Goal: Task Accomplishment & Management: Manage account settings

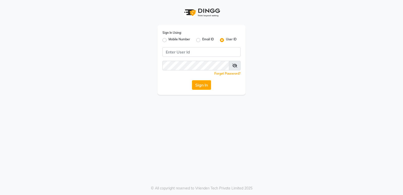
click at [169, 40] on label "Mobile Number" at bounding box center [180, 40] width 22 height 6
click at [169, 40] on input "Mobile Number" at bounding box center [170, 38] width 3 height 3
radio input "true"
radio input "false"
click at [196, 54] on input "Username" at bounding box center [210, 52] width 61 height 10
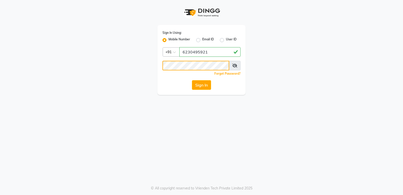
click at [192, 80] on button "Sign In" at bounding box center [201, 85] width 19 height 10
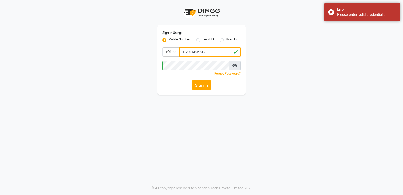
click at [204, 51] on input "6230495921" at bounding box center [210, 52] width 61 height 10
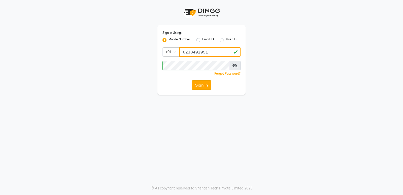
type input "6230492951"
click at [200, 85] on button "Sign In" at bounding box center [201, 85] width 19 height 10
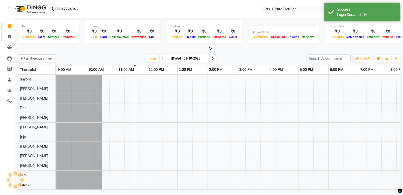
click at [11, 38] on icon at bounding box center [9, 37] width 3 height 4
select select "service"
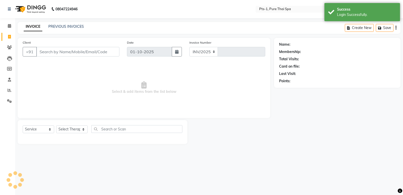
select select "9048"
type input "143"
click at [74, 28] on link "PREVIOUS INVOICES" at bounding box center [66, 26] width 36 height 5
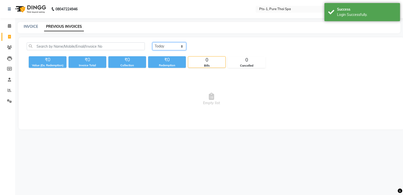
click at [165, 45] on select "Today Yesterday Custom Range" at bounding box center [170, 46] width 34 height 8
select select "yesterday"
click at [153, 42] on select "Today Yesterday Custom Range" at bounding box center [170, 46] width 34 height 8
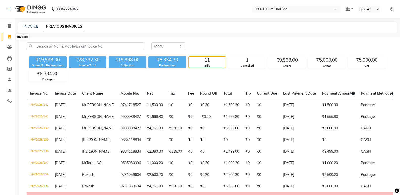
click at [9, 37] on icon at bounding box center [9, 37] width 3 height 4
select select "service"
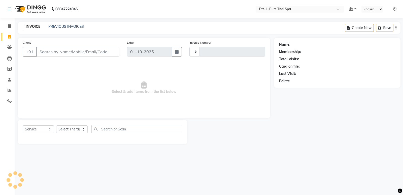
type input "143"
select select "9048"
click at [295, 10] on input "text" at bounding box center [294, 9] width 73 height 5
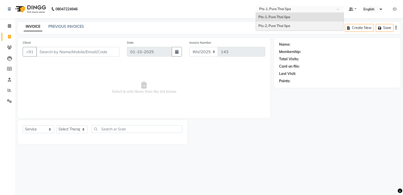
click at [290, 24] on span "Pts-2, Pure Thai Spa" at bounding box center [275, 26] width 32 height 4
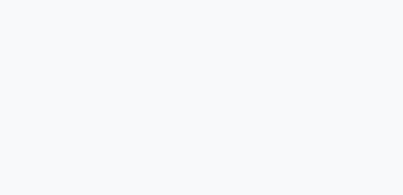
select select "service"
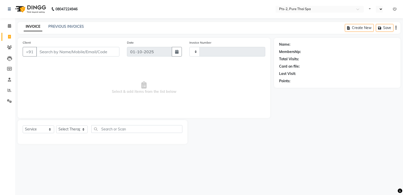
type input "0878"
select select "en"
select select "5391"
click at [9, 88] on icon at bounding box center [10, 90] width 4 height 4
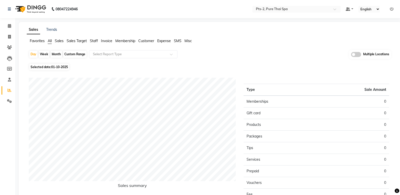
click at [54, 54] on div "Month" at bounding box center [56, 54] width 12 height 7
select select "10"
select select "2025"
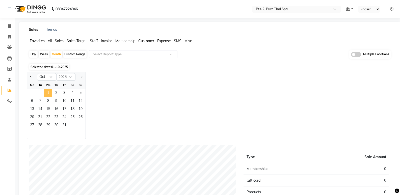
click at [47, 91] on span "1" at bounding box center [48, 93] width 8 height 8
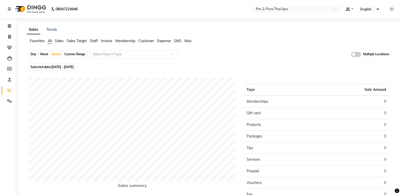
click at [46, 54] on div "Week" at bounding box center [44, 54] width 11 height 7
select select "10"
select select "2025"
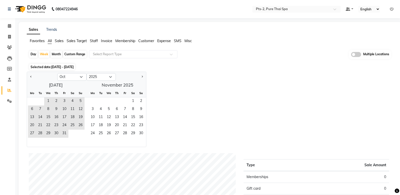
click at [58, 53] on div "Month" at bounding box center [56, 54] width 12 height 7
select select "10"
select select "2025"
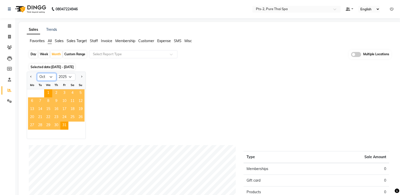
click at [44, 78] on select "Jan Feb Mar Apr May Jun Jul Aug Sep Oct Nov Dec" at bounding box center [46, 77] width 19 height 8
select select "9"
click at [37, 73] on select "Jan Feb Mar Apr May Jun Jul Aug Sep Oct Nov Dec" at bounding box center [46, 77] width 19 height 8
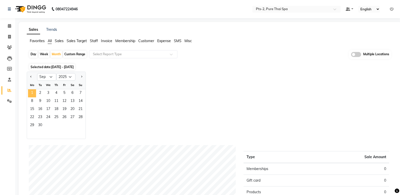
click at [31, 91] on span "1" at bounding box center [32, 93] width 8 height 8
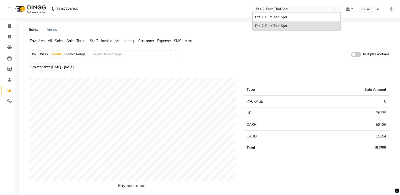
click at [275, 9] on input "text" at bounding box center [291, 9] width 73 height 5
click at [269, 18] on span "Pts-1, Pure Thai Spa" at bounding box center [271, 17] width 32 height 4
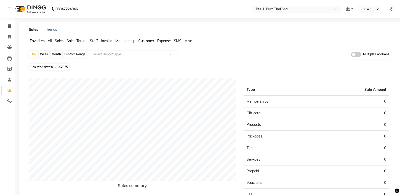
click at [52, 53] on div "Month" at bounding box center [56, 54] width 12 height 7
select select "10"
select select "2025"
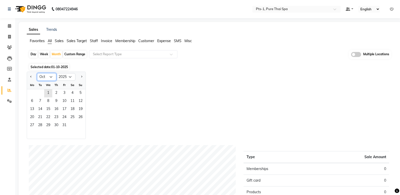
click at [47, 76] on select "Jan Feb Mar Apr May Jun Jul Aug Sep Oct Nov Dec" at bounding box center [46, 77] width 19 height 8
select select "9"
click at [37, 73] on select "Jan Feb Mar Apr May Jun Jul Aug Sep Oct Nov Dec" at bounding box center [46, 77] width 19 height 8
click at [32, 90] on span "1" at bounding box center [32, 93] width 8 height 8
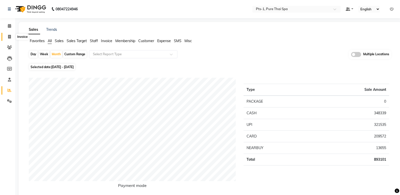
click at [8, 36] on span at bounding box center [9, 37] width 9 height 6
select select "service"
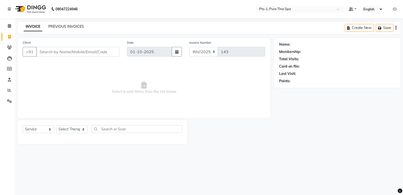
click at [60, 26] on link "PREVIOUS INVOICES" at bounding box center [66, 26] width 36 height 5
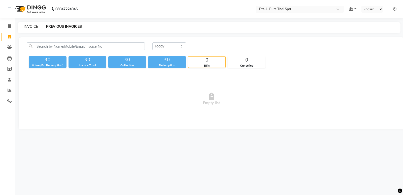
click at [31, 27] on link "INVOICE" at bounding box center [31, 26] width 14 height 5
select select "service"
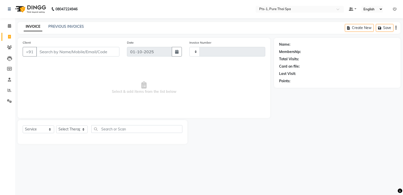
type input "143"
select select "9048"
click at [57, 27] on link "PREVIOUS INVOICES" at bounding box center [66, 26] width 36 height 5
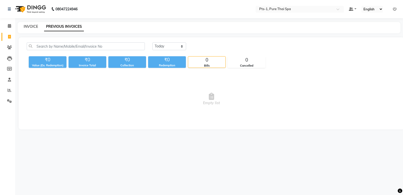
click at [28, 27] on link "INVOICE" at bounding box center [31, 26] width 14 height 5
select select "service"
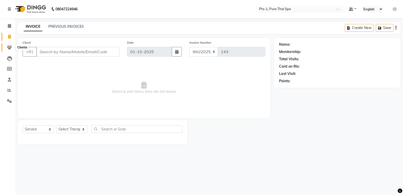
click at [9, 46] on icon at bounding box center [9, 47] width 5 height 4
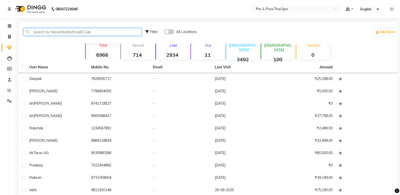
click at [49, 34] on input "text" at bounding box center [82, 32] width 118 height 8
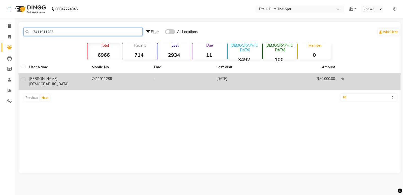
type input "7411911286"
click at [116, 76] on td "7411911286" at bounding box center [120, 81] width 63 height 17
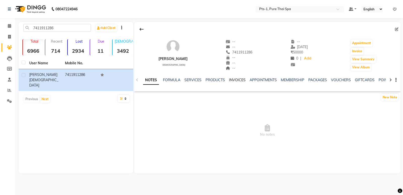
click at [238, 80] on link "INVOICES" at bounding box center [237, 80] width 17 height 5
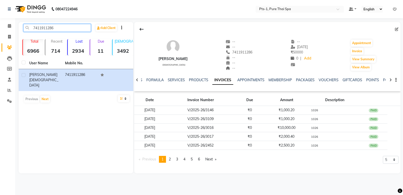
drag, startPoint x: 36, startPoint y: 28, endPoint x: 18, endPoint y: 28, distance: 18.4
click at [18, 28] on main "7411911286 Add Client Total 6966 Recent 714 Lost 2934 Due 11 Male 3492 Female 1…" at bounding box center [209, 101] width 388 height 159
click at [10, 38] on icon at bounding box center [9, 37] width 3 height 4
select select "service"
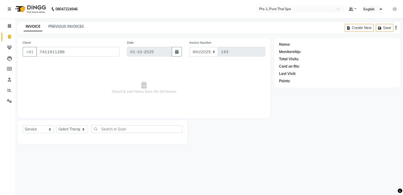
type input "7411911286"
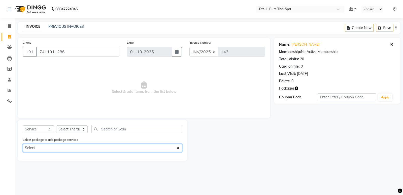
click at [61, 149] on select "Select PTS PACKAGE (10K) 10 SERVICES PTS PACKAGE (5K) 3 SERVICES WITH STEAM" at bounding box center [103, 148] width 160 height 8
select select "1: Object"
click at [23, 144] on select "Select PTS PACKAGE (10K) 10 SERVICES PTS PACKAGE (5K) 3 SERVICES WITH STEAM" at bounding box center [103, 148] width 160 height 8
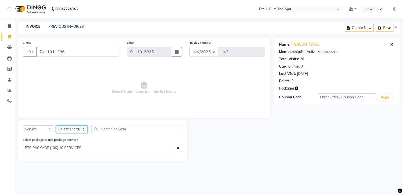
click at [72, 131] on select "Select Therapist Anand Annie anyone Babu Bela Gia Jeje Jenny Jincy JOE Lilly Lu…" at bounding box center [72, 129] width 32 height 8
select select "51729"
click at [56, 125] on select "Select Therapist Anand Annie anyone Babu Bela Gia Jeje Jenny Jincy JOE Lilly Lu…" at bounding box center [72, 129] width 32 height 8
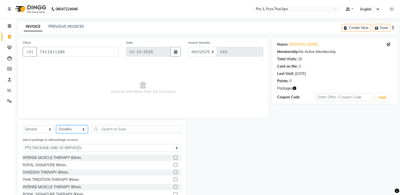
scroll to position [23, 0]
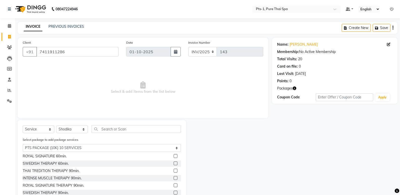
click at [173, 186] on label at bounding box center [175, 185] width 4 height 4
click at [173, 186] on input "checkbox" at bounding box center [174, 185] width 3 height 3
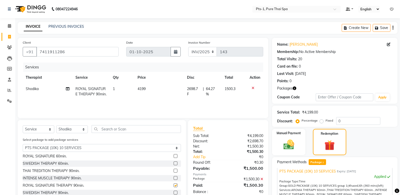
checkbox input "false"
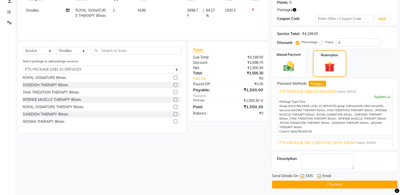
scroll to position [79, 0]
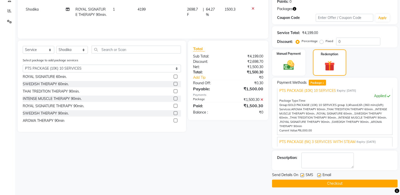
click at [303, 176] on label at bounding box center [302, 175] width 4 height 4
click at [303, 176] on input "checkbox" at bounding box center [301, 175] width 3 height 3
checkbox input "false"
click at [318, 176] on label at bounding box center [319, 175] width 4 height 4
click at [318, 176] on input "checkbox" at bounding box center [318, 175] width 3 height 3
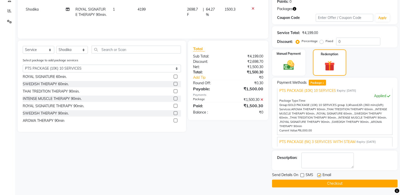
checkbox input "false"
click at [322, 166] on textarea at bounding box center [327, 161] width 52 height 16
type textarea "1026"
click at [325, 185] on button "Checkout" at bounding box center [334, 184] width 125 height 8
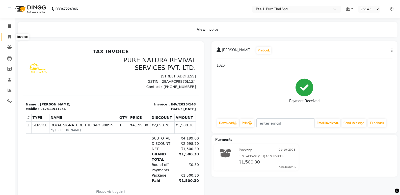
click at [8, 37] on icon at bounding box center [9, 37] width 3 height 4
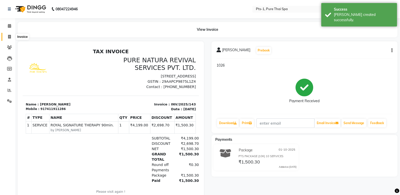
select select "service"
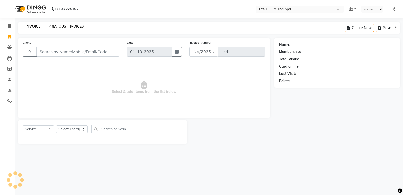
click at [49, 27] on link "PREVIOUS INVOICES" at bounding box center [66, 26] width 36 height 5
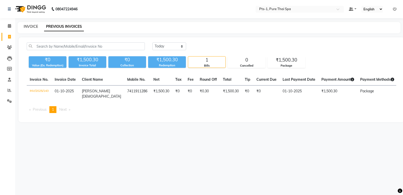
click at [31, 28] on link "INVOICE" at bounding box center [31, 26] width 14 height 5
select select "service"
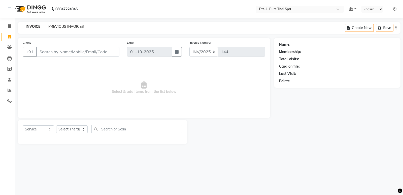
click at [59, 27] on link "PREVIOUS INVOICES" at bounding box center [66, 26] width 36 height 5
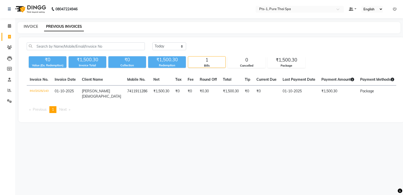
click at [33, 27] on link "INVOICE" at bounding box center [31, 26] width 14 height 5
select select "service"
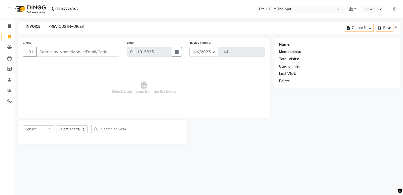
click at [52, 26] on link "PREVIOUS INVOICES" at bounding box center [66, 26] width 36 height 5
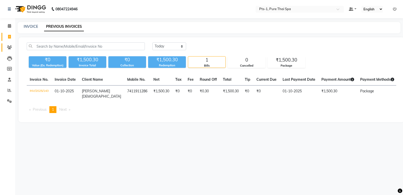
click at [7, 44] on link "Clients" at bounding box center [8, 47] width 12 height 8
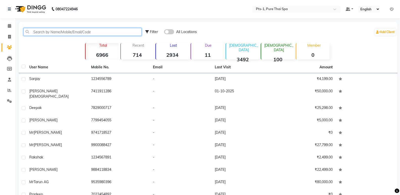
click at [45, 32] on input "text" at bounding box center [82, 32] width 118 height 8
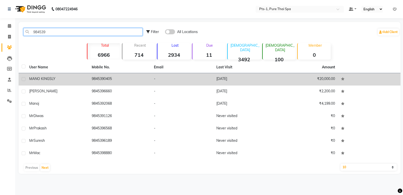
type input "984539"
click at [112, 78] on td "9845390405" at bounding box center [120, 79] width 63 height 12
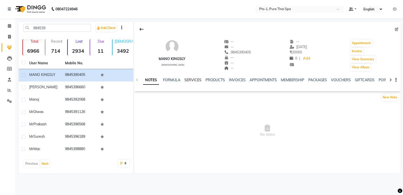
click at [196, 80] on link "SERVICES" at bounding box center [193, 80] width 17 height 5
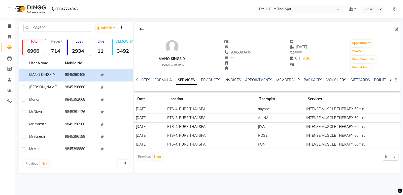
click at [229, 79] on link "INVOICES" at bounding box center [233, 80] width 17 height 5
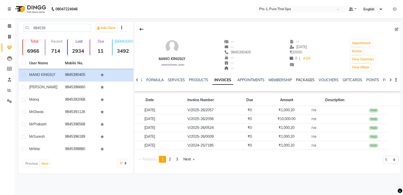
click at [301, 80] on link "PACKAGES" at bounding box center [305, 80] width 19 height 5
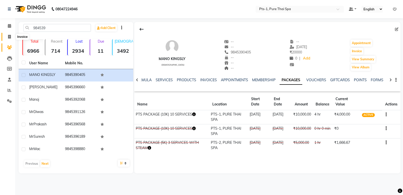
click at [7, 36] on span at bounding box center [9, 37] width 9 height 6
select select "service"
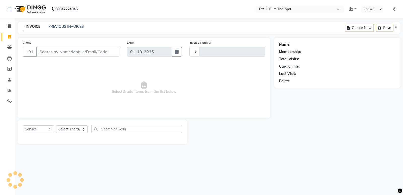
type input "144"
select select "9048"
click at [70, 25] on link "PREVIOUS INVOICES" at bounding box center [66, 26] width 36 height 5
